Goal: Task Accomplishment & Management: Manage account settings

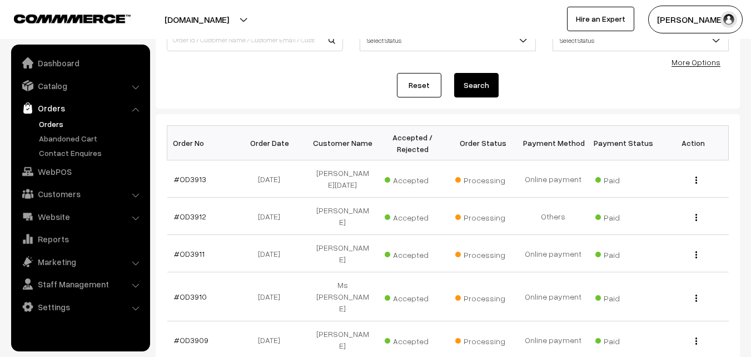
scroll to position [111, 0]
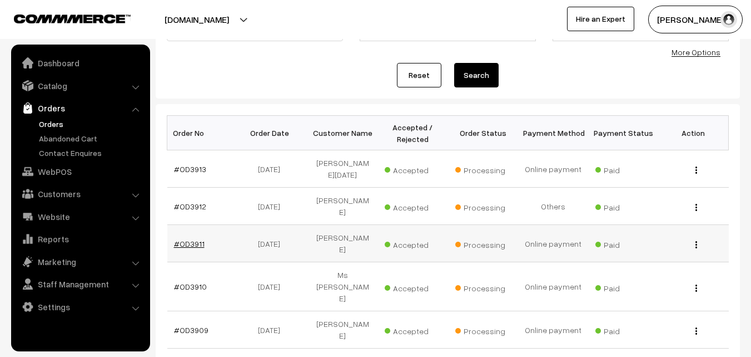
click at [190, 239] on link "#OD3911" at bounding box center [189, 243] width 31 height 9
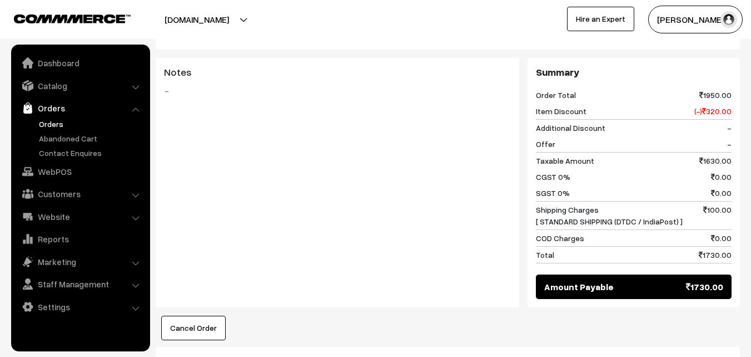
scroll to position [556, 0]
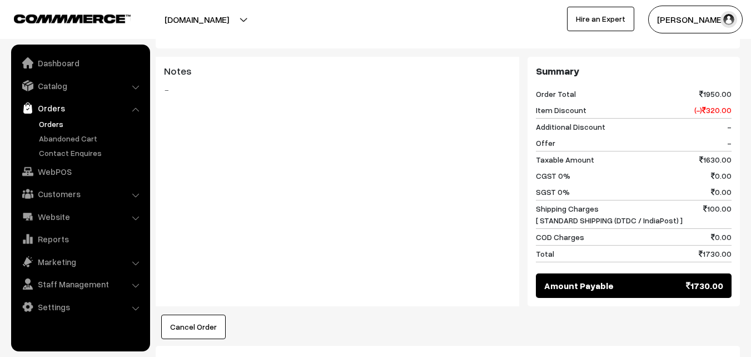
click at [56, 125] on link "Orders" at bounding box center [91, 124] width 110 height 12
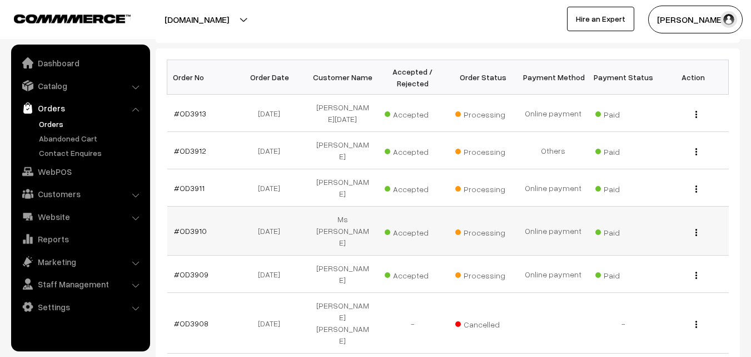
scroll to position [278, 0]
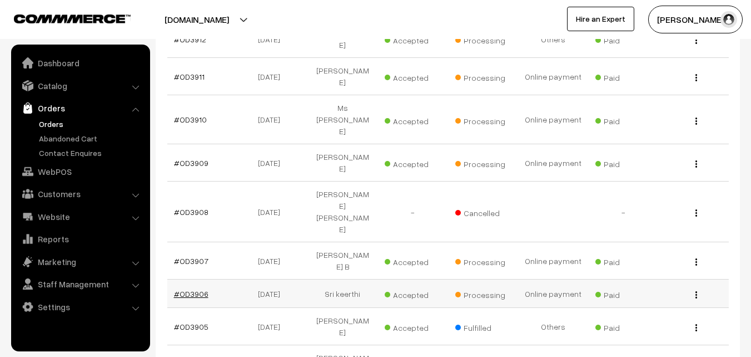
click at [196, 289] on link "#OD3906" at bounding box center [191, 293] width 34 height 9
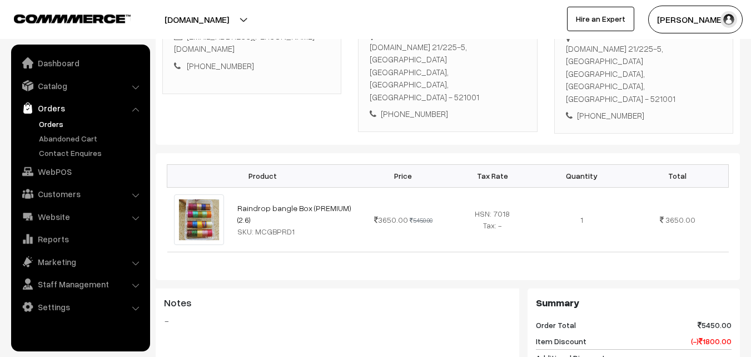
scroll to position [222, 0]
click at [52, 124] on link "Orders" at bounding box center [91, 124] width 110 height 12
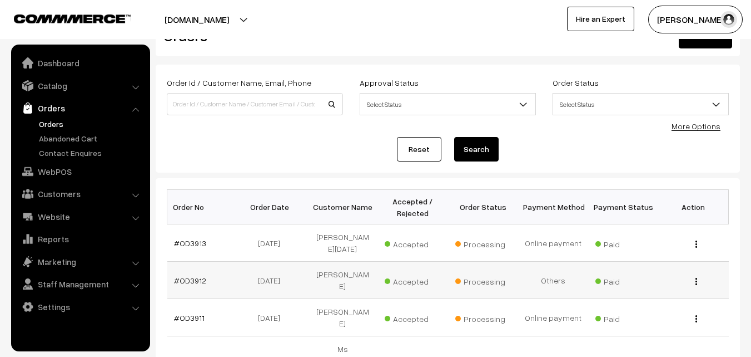
scroll to position [56, 0]
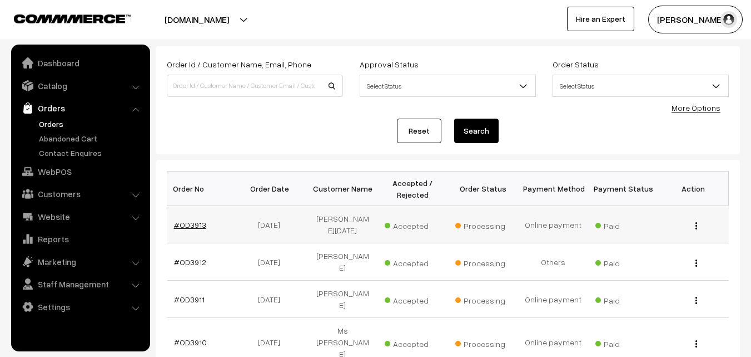
click at [192, 220] on link "#OD3913" at bounding box center [190, 224] width 32 height 9
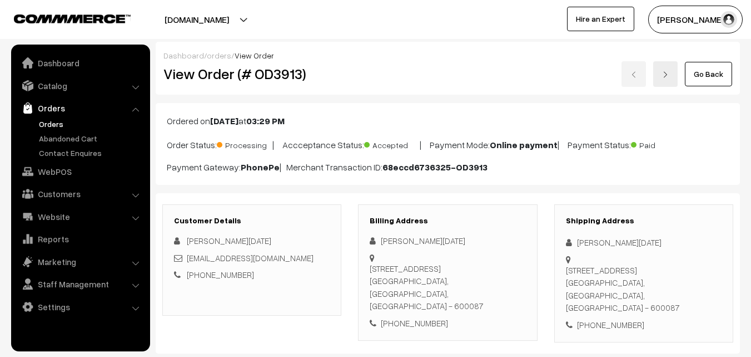
click at [52, 124] on link "Orders" at bounding box center [91, 124] width 110 height 12
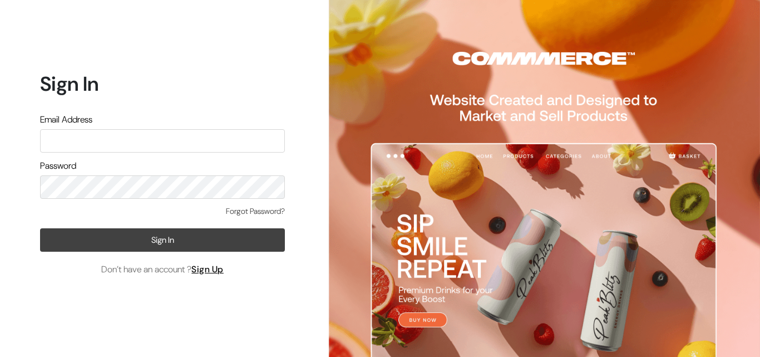
type input "varnambyaadhira@gmail.com"
click at [174, 245] on button "Sign In" at bounding box center [162, 239] width 245 height 23
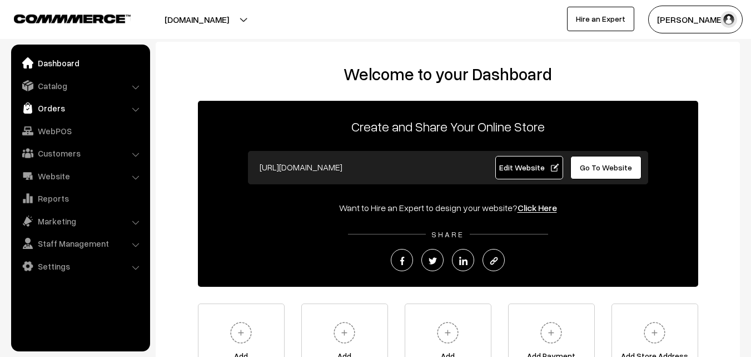
click at [51, 110] on link "Orders" at bounding box center [80, 108] width 132 height 20
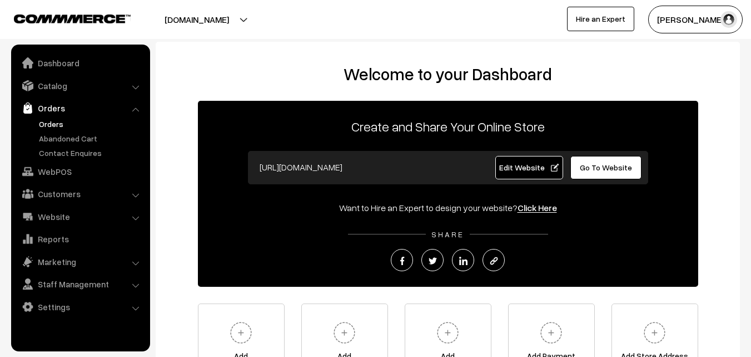
click at [53, 125] on link "Orders" at bounding box center [91, 124] width 110 height 12
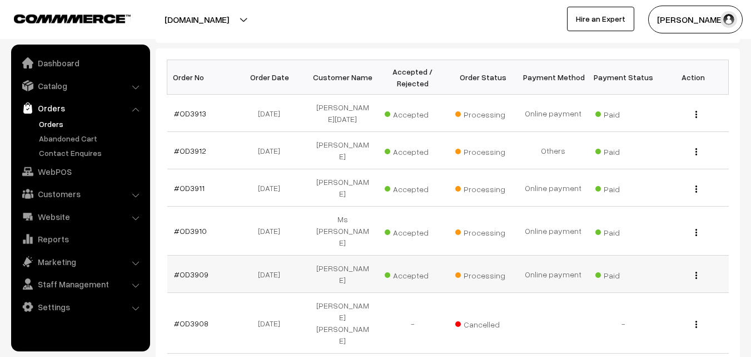
scroll to position [278, 0]
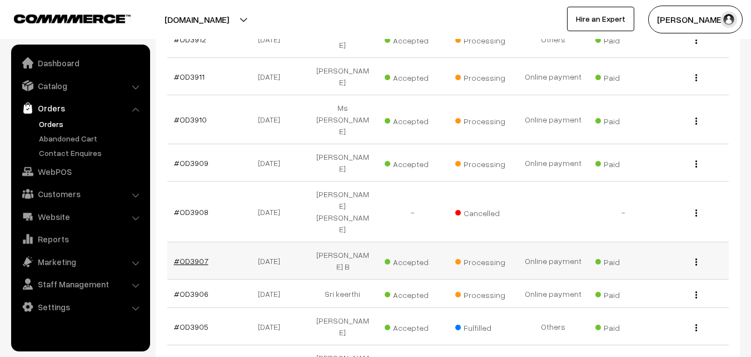
click at [190, 256] on link "#OD3907" at bounding box center [191, 260] width 34 height 9
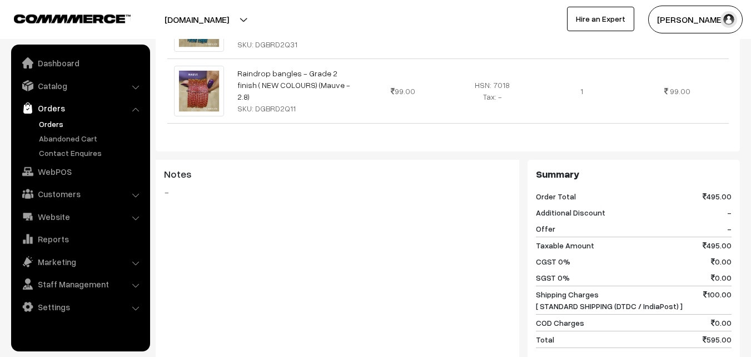
scroll to position [612, 0]
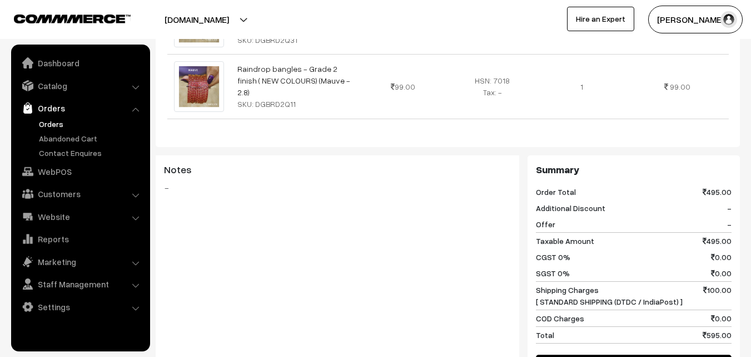
click at [46, 123] on link "Orders" at bounding box center [91, 124] width 110 height 12
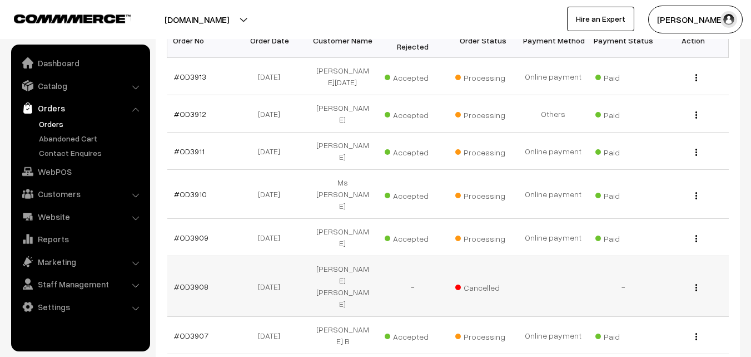
scroll to position [222, 0]
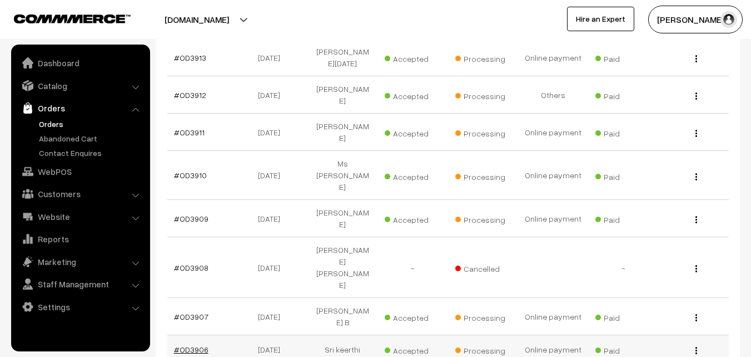
click at [195, 344] on link "#OD3906" at bounding box center [191, 348] width 34 height 9
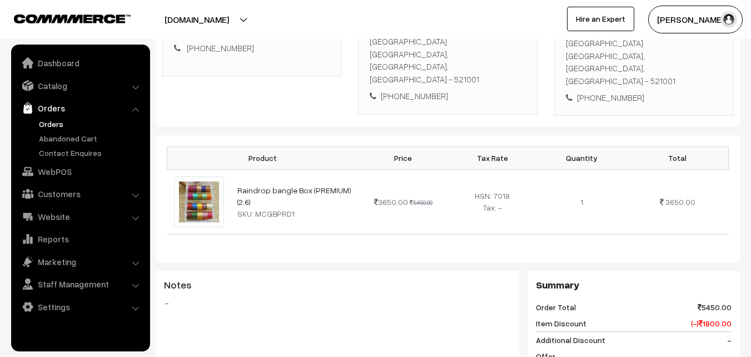
scroll to position [222, 0]
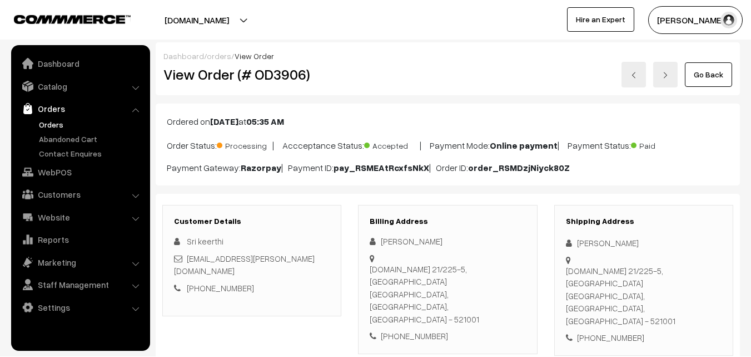
scroll to position [222, 0]
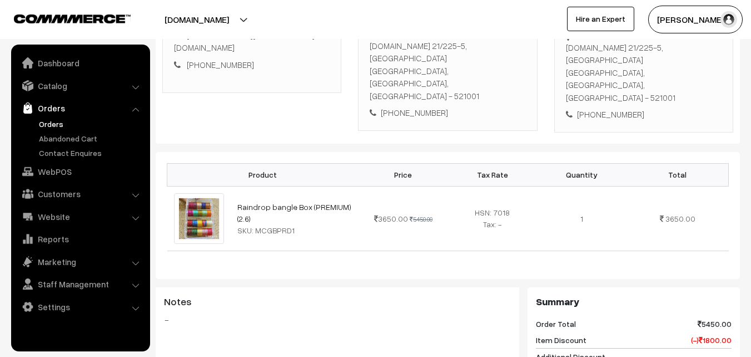
click at [51, 120] on link "Orders" at bounding box center [91, 124] width 110 height 12
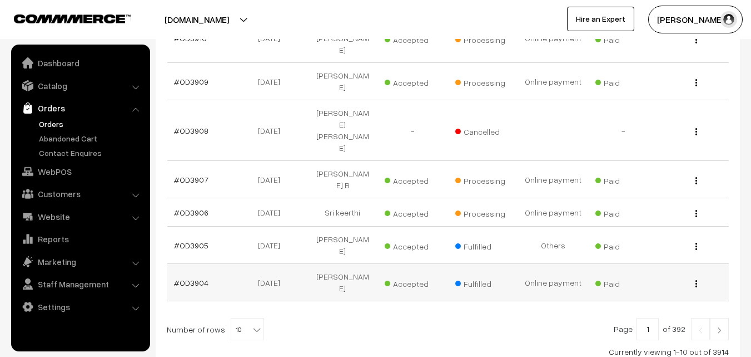
scroll to position [364, 0]
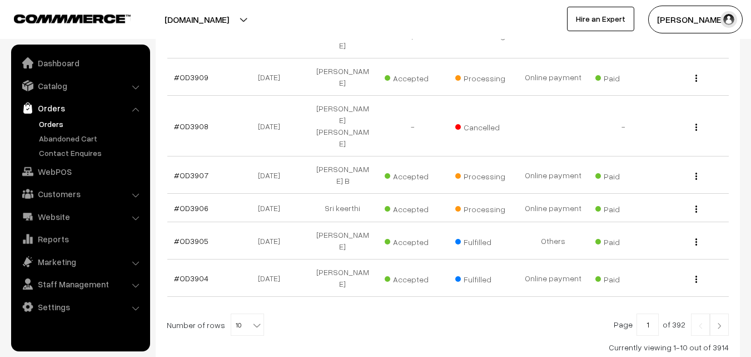
click at [722, 322] on img at bounding box center [720, 325] width 10 height 7
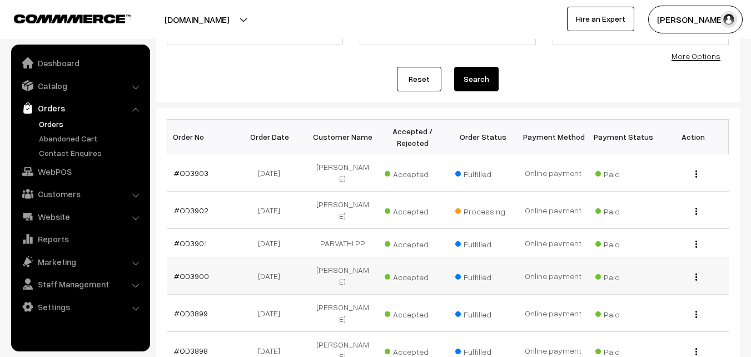
scroll to position [111, 0]
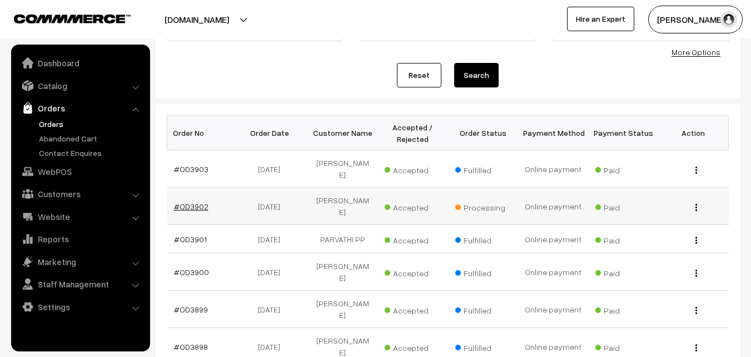
click at [197, 202] on link "#OD3902" at bounding box center [191, 205] width 34 height 9
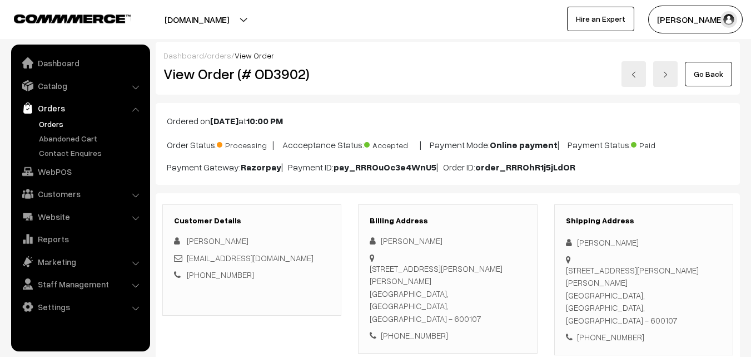
click at [714, 76] on link "Go Back" at bounding box center [708, 74] width 47 height 24
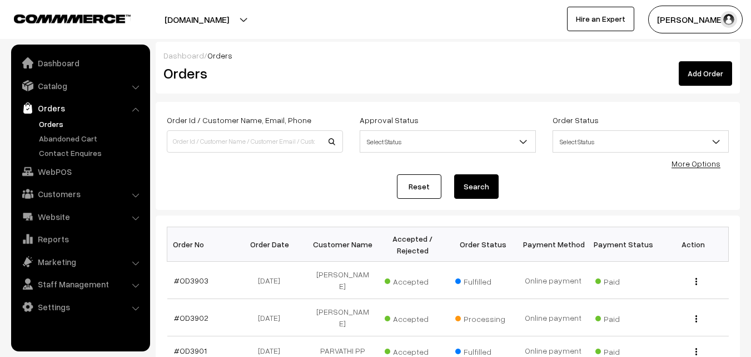
scroll to position [278, 0]
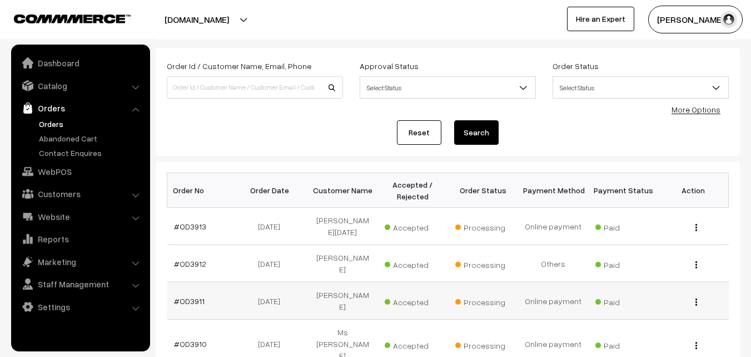
scroll to position [56, 0]
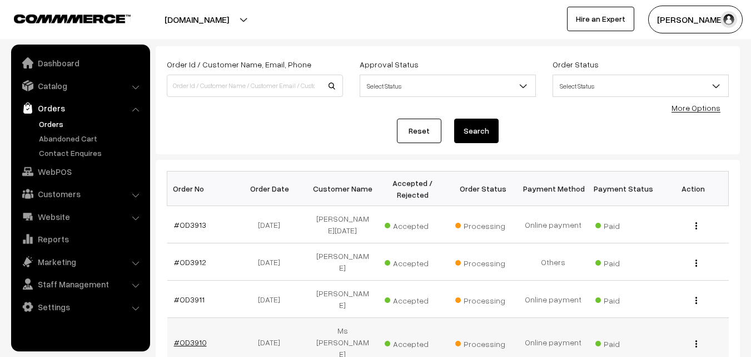
click at [197, 337] on link "#OD3910" at bounding box center [190, 341] width 33 height 9
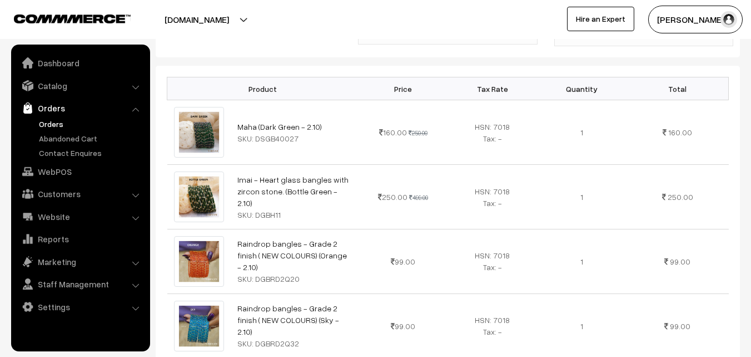
scroll to position [222, 0]
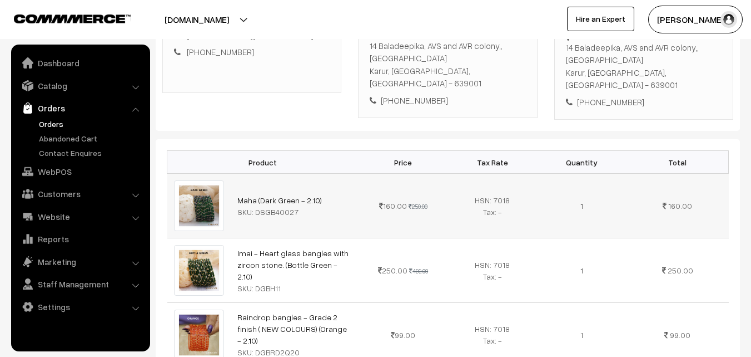
click at [337, 212] on td "Maha (Dark Green - 2.10) SKU: DSGB40027" at bounding box center [295, 206] width 128 height 65
click at [352, 240] on td "Imai - Heart glass bangles with zircon stone. (Bottle Green - 2.10) SKU: DGBH11" at bounding box center [295, 270] width 128 height 65
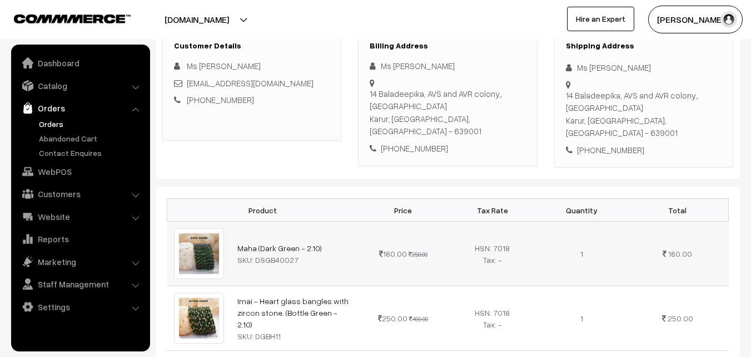
scroll to position [56, 0]
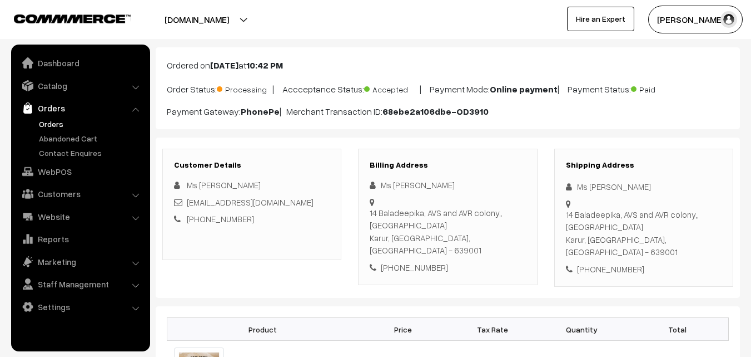
click at [46, 125] on link "Orders" at bounding box center [91, 124] width 110 height 12
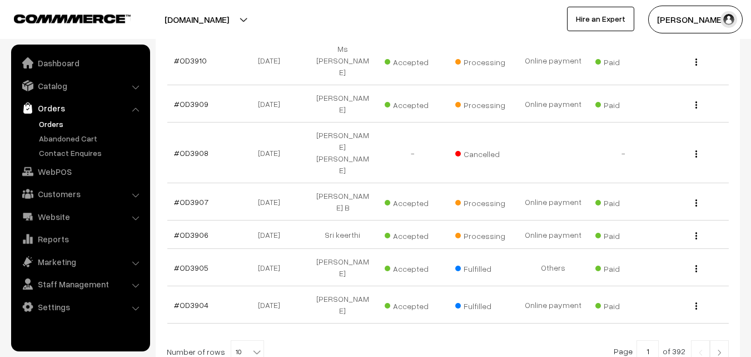
scroll to position [364, 0]
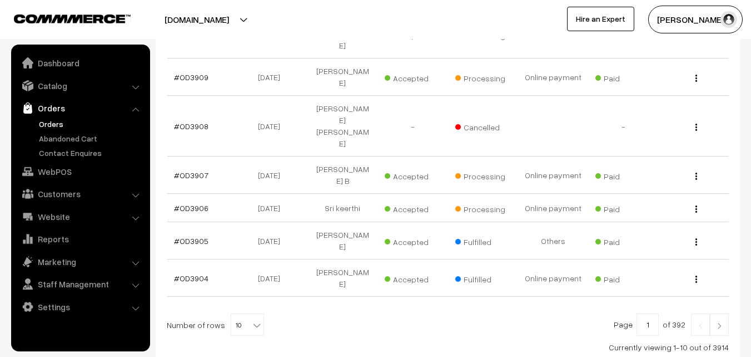
click at [717, 322] on img at bounding box center [720, 325] width 10 height 7
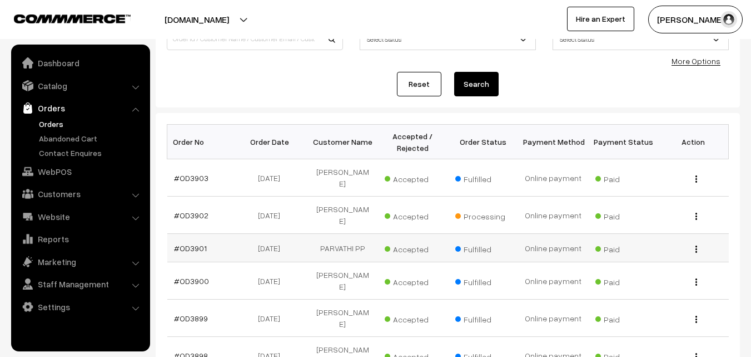
scroll to position [111, 0]
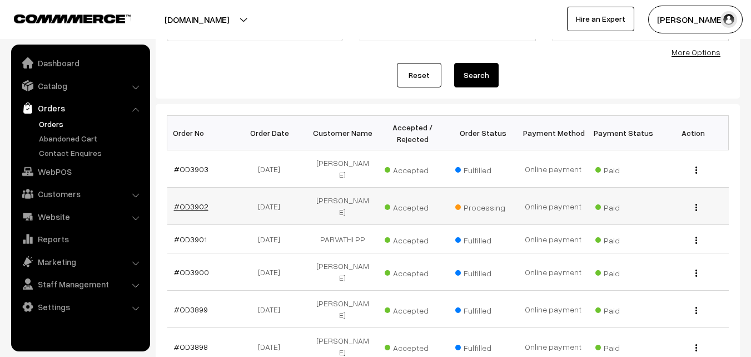
click at [196, 201] on link "#OD3902" at bounding box center [191, 205] width 34 height 9
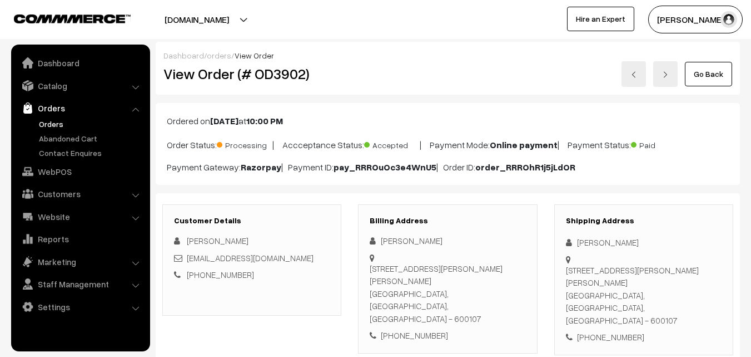
click at [714, 72] on link "Go Back" at bounding box center [708, 74] width 47 height 24
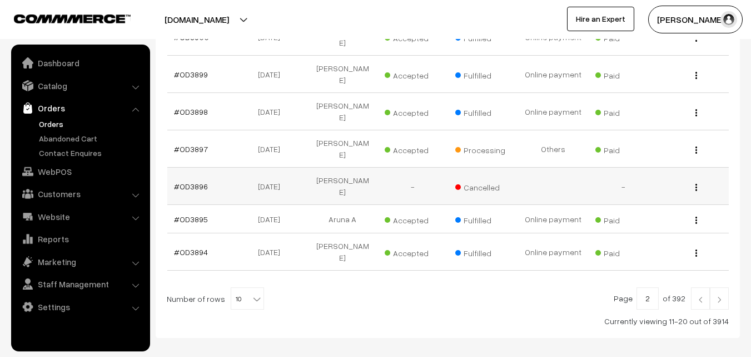
scroll to position [355, 0]
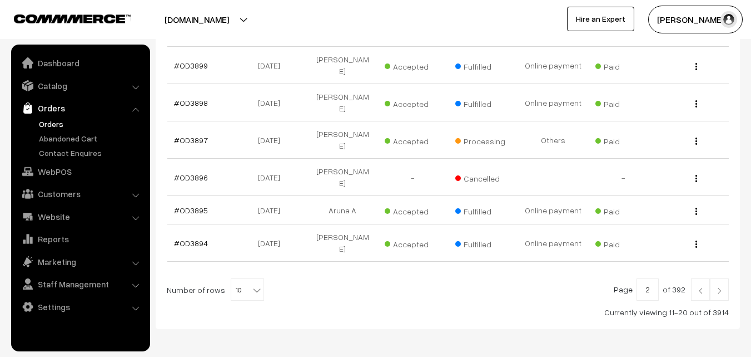
click at [700, 287] on img at bounding box center [701, 290] width 10 height 7
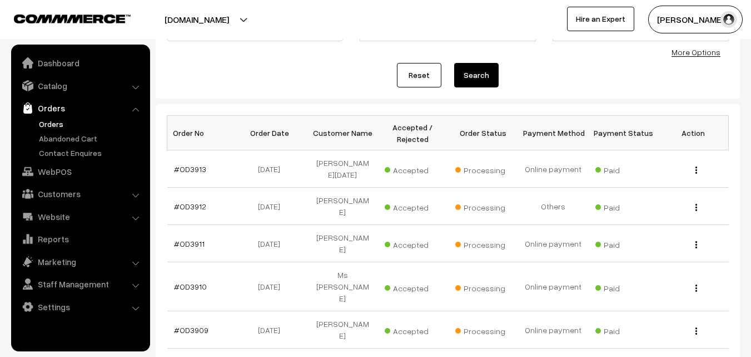
scroll to position [167, 0]
